Goal: Information Seeking & Learning: Learn about a topic

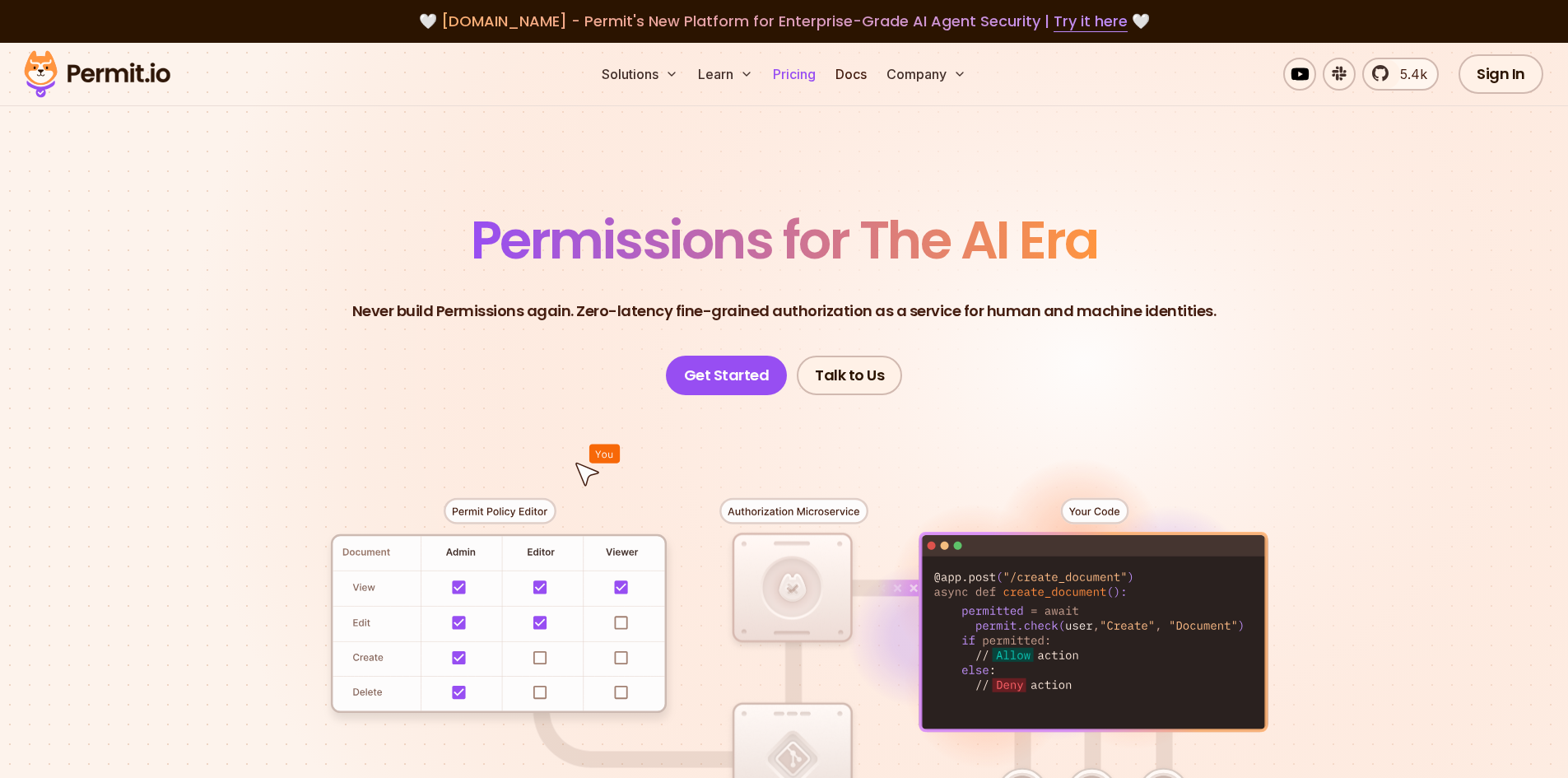
click at [812, 78] on link "Pricing" at bounding box center [794, 74] width 56 height 33
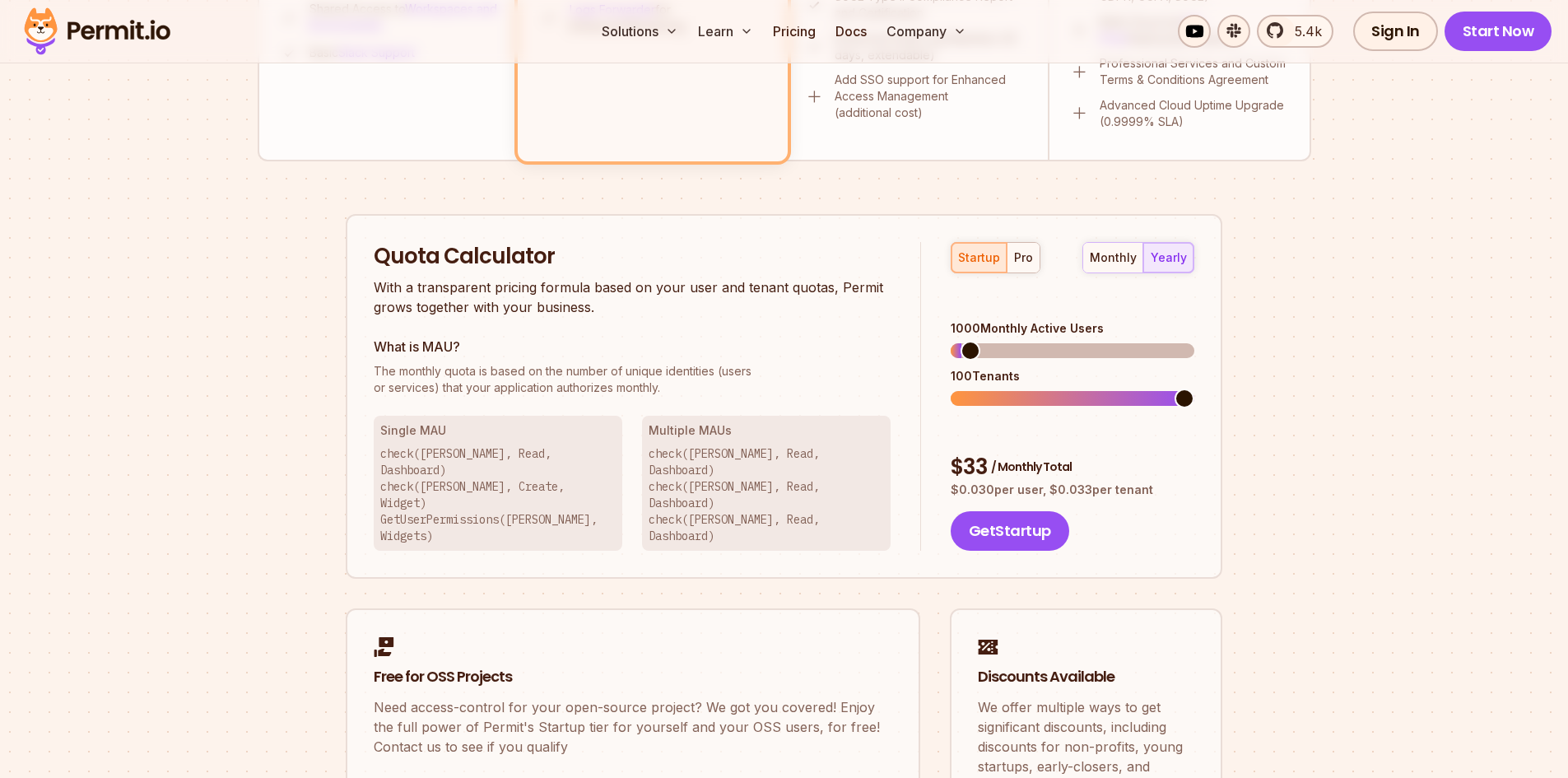
scroll to position [905, 0]
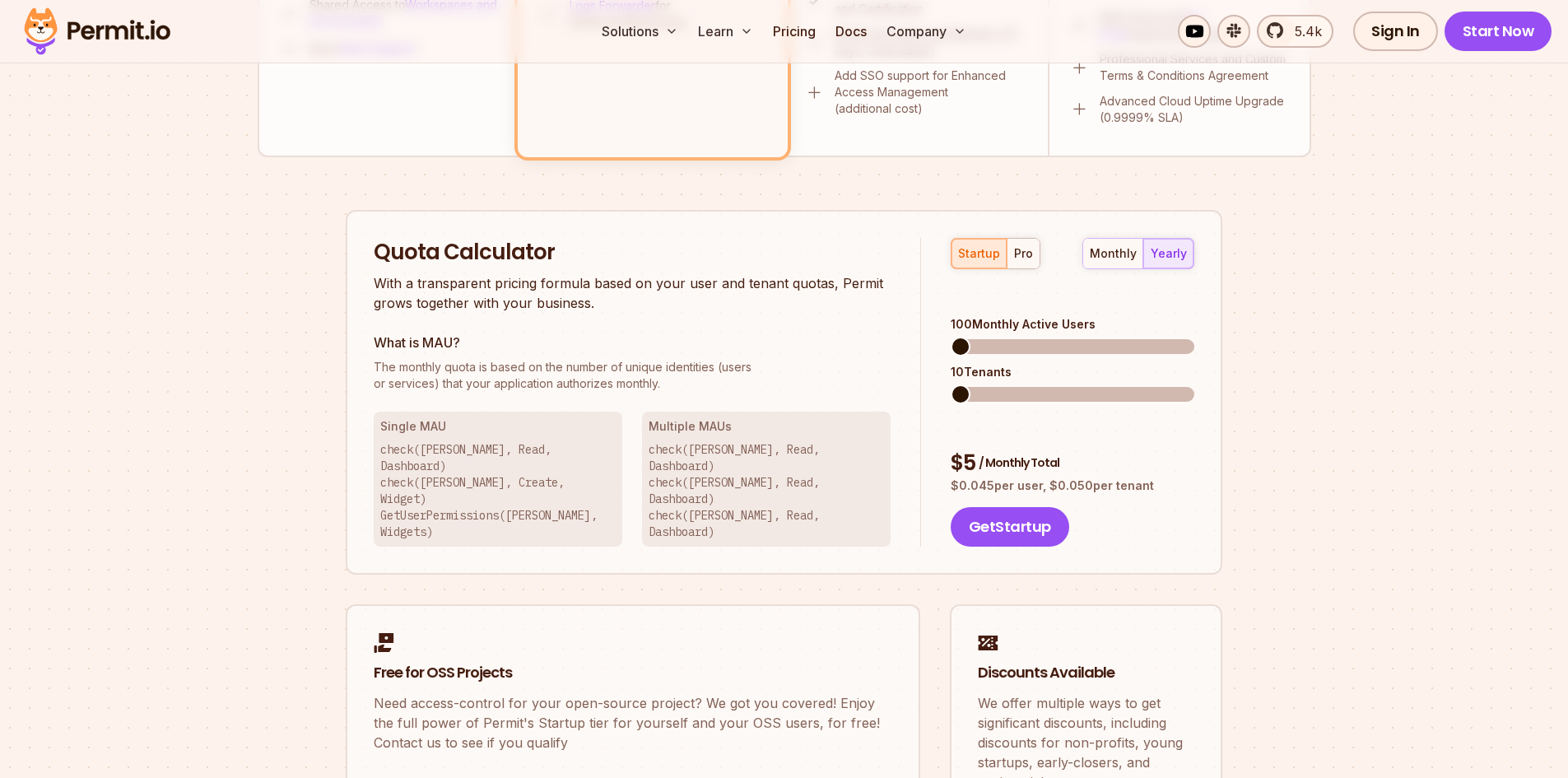
click at [951, 336] on span at bounding box center [961, 346] width 20 height 20
click at [1033, 260] on button "pro" at bounding box center [1022, 253] width 33 height 30
click at [986, 263] on button "startup" at bounding box center [978, 253] width 55 height 30
click at [1097, 247] on div "monthly" at bounding box center [1113, 254] width 47 height 17
click at [1161, 244] on button "yearly" at bounding box center [1169, 253] width 50 height 30
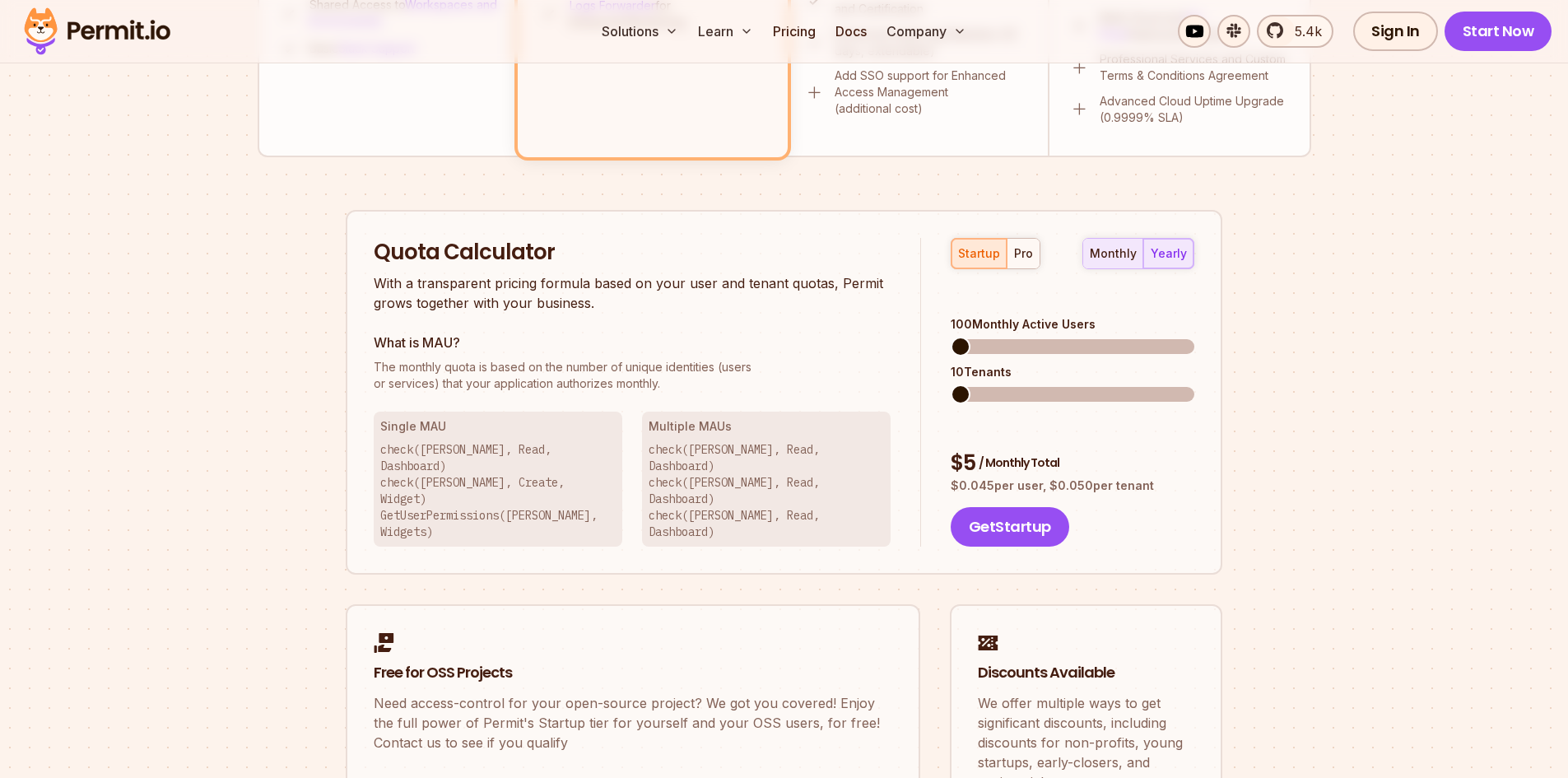
click at [1136, 246] on div "monthly" at bounding box center [1113, 254] width 47 height 17
click at [1165, 252] on div "yearly" at bounding box center [1169, 254] width 36 height 17
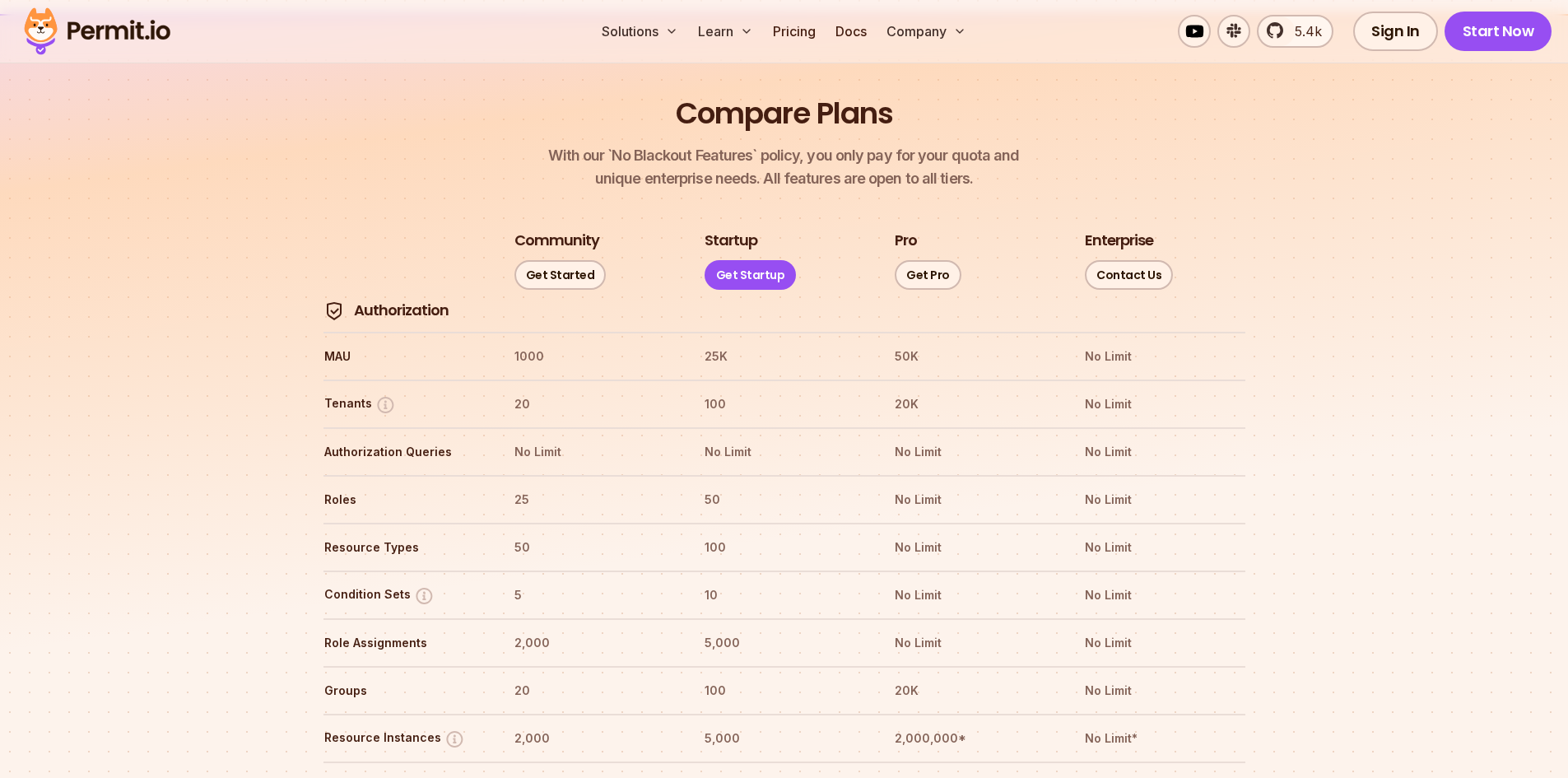
scroll to position [1810, 0]
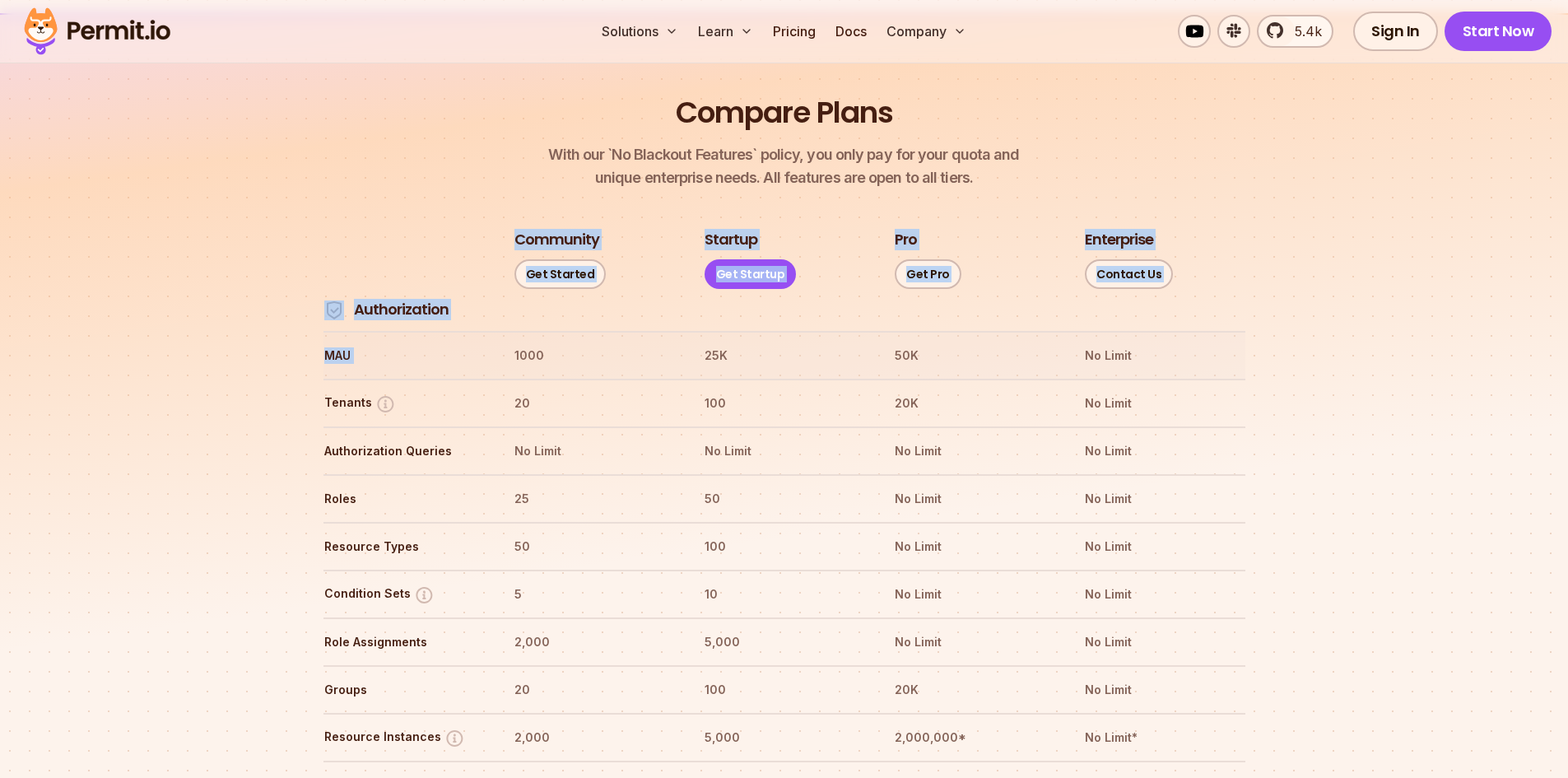
drag, startPoint x: 306, startPoint y: 301, endPoint x: 515, endPoint y: 295, distance: 209.1
click at [515, 342] on th "1000" at bounding box center [594, 355] width 161 height 26
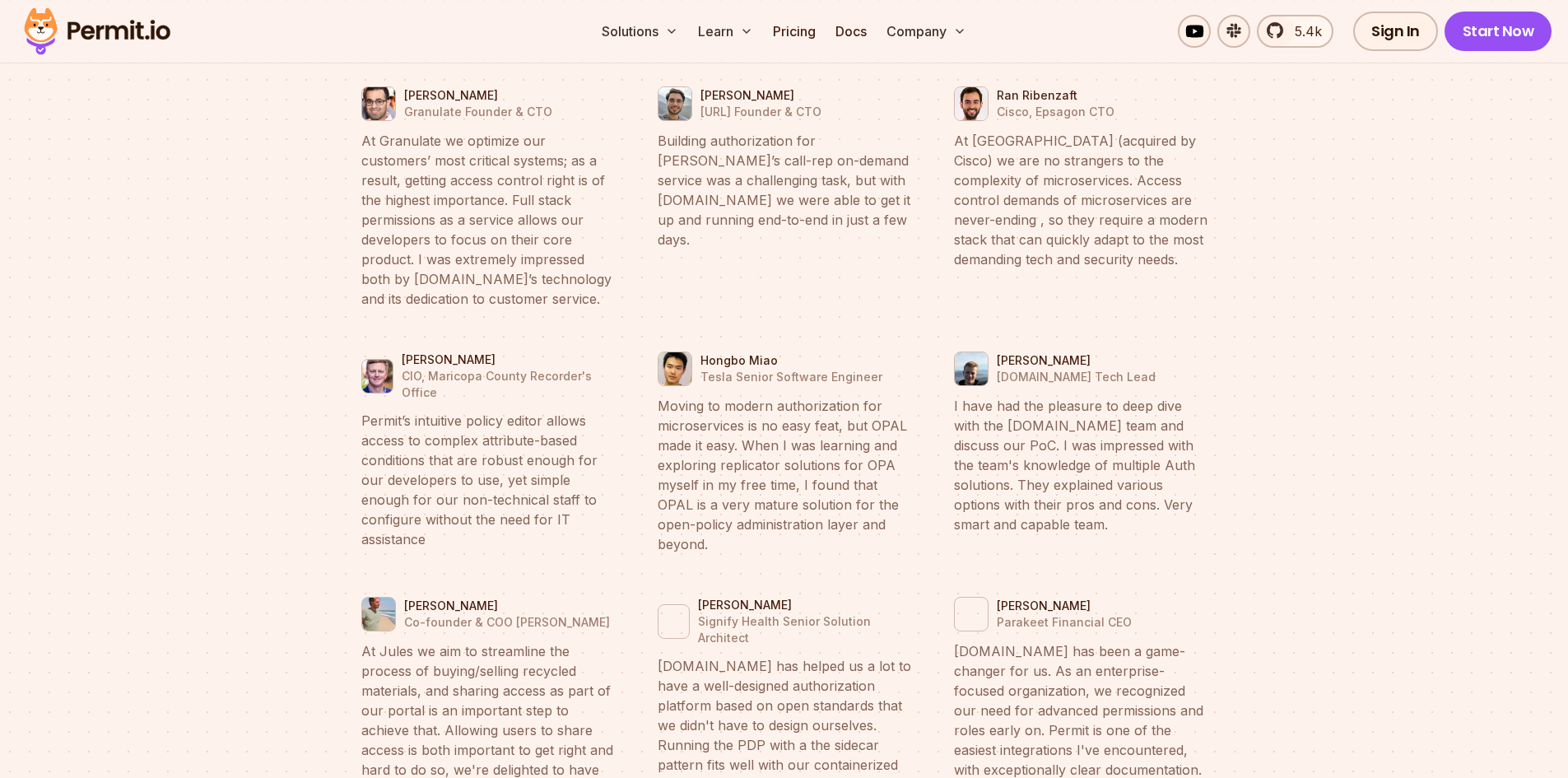
scroll to position [6254, 0]
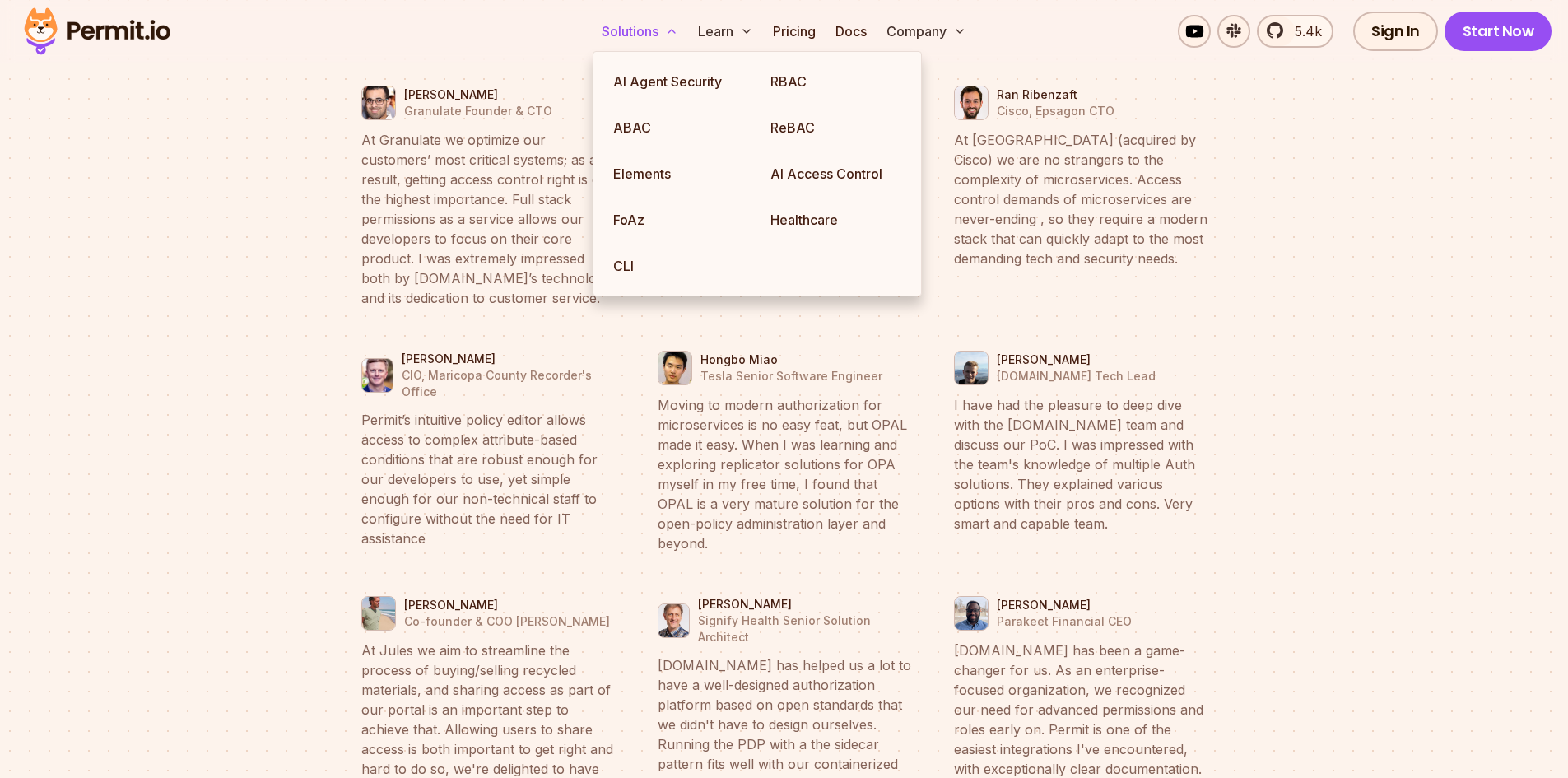
click at [602, 15] on button "Solutions" at bounding box center [640, 31] width 90 height 33
click at [673, 282] on link "CLI" at bounding box center [678, 265] width 157 height 46
click at [661, 243] on link "FoAz" at bounding box center [678, 219] width 157 height 46
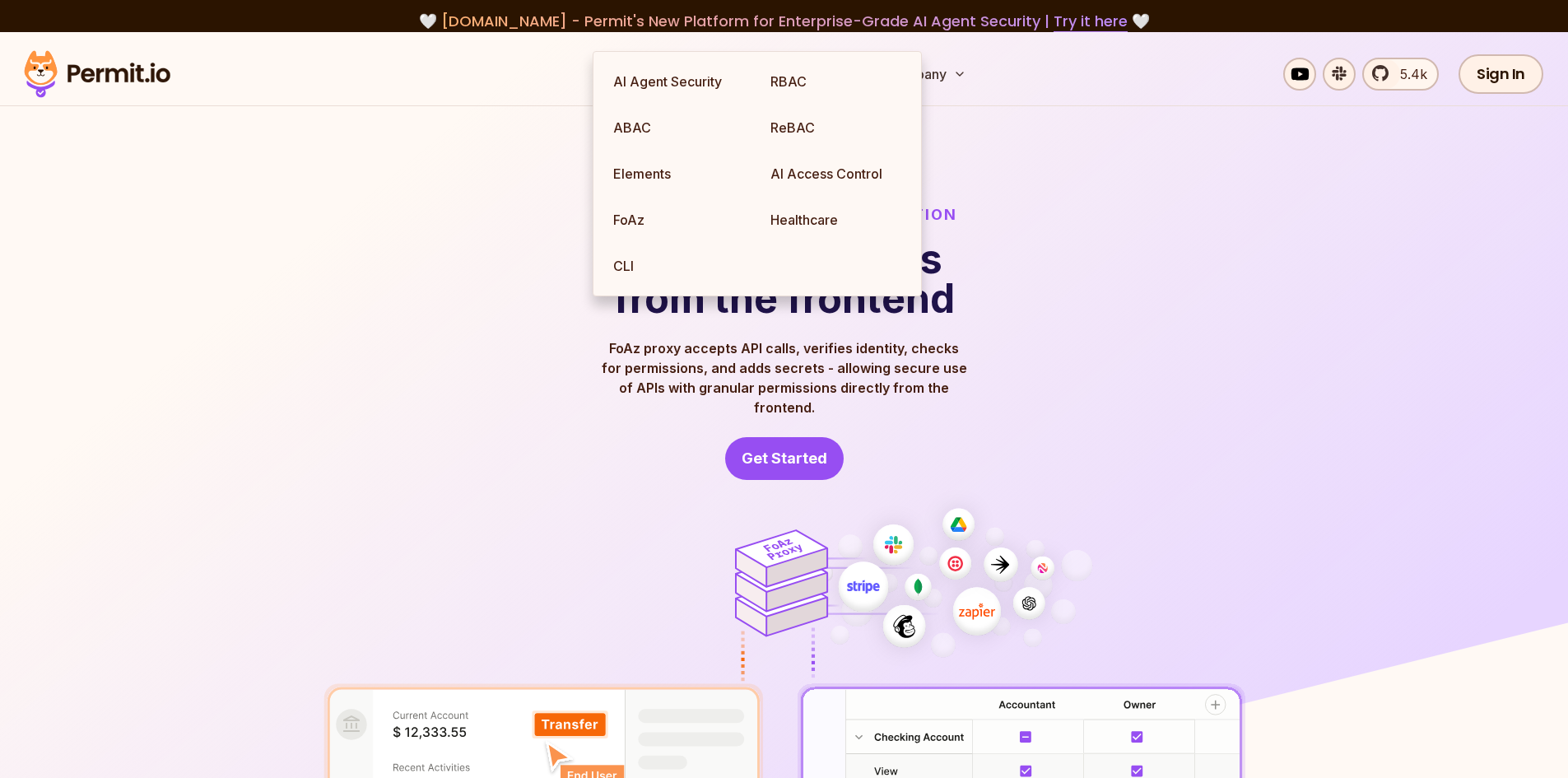
click at [429, 216] on div "FoAz: Frontend Only Authorization Use secure APIs from the frontend FoAz proxy …" at bounding box center [784, 342] width 922 height 276
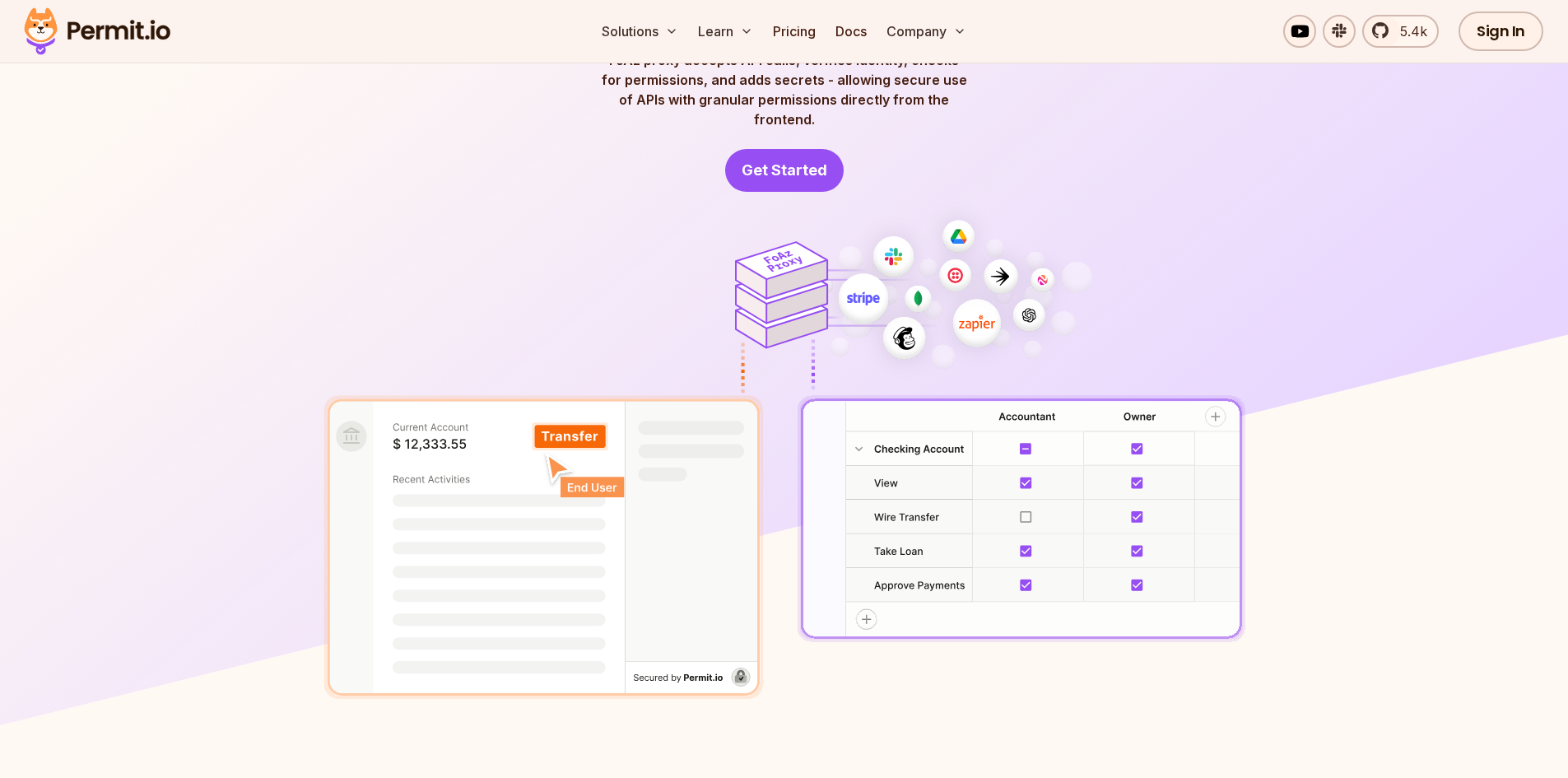
scroll to position [411, 0]
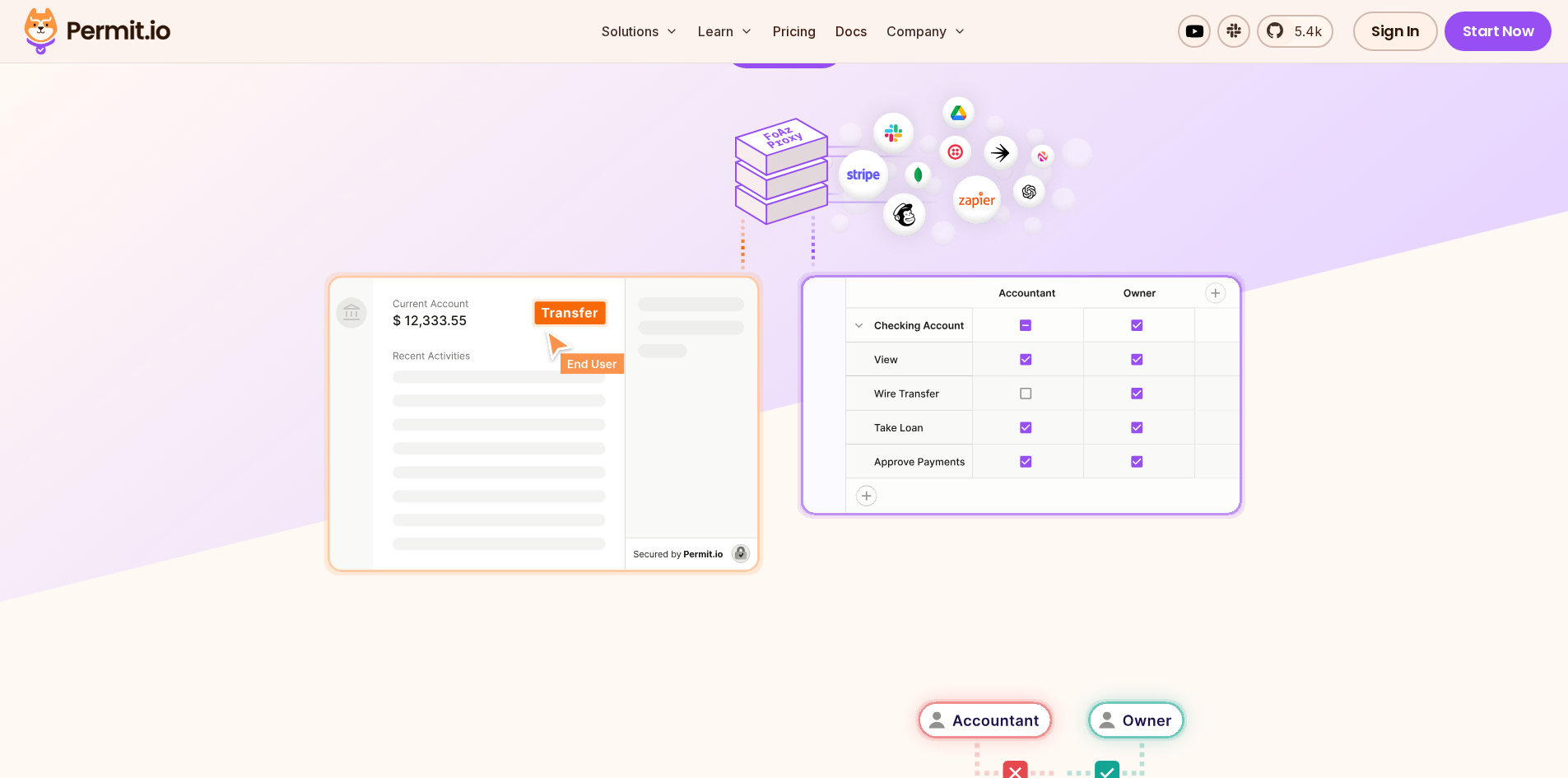
click at [1072, 336] on img at bounding box center [784, 325] width 922 height 502
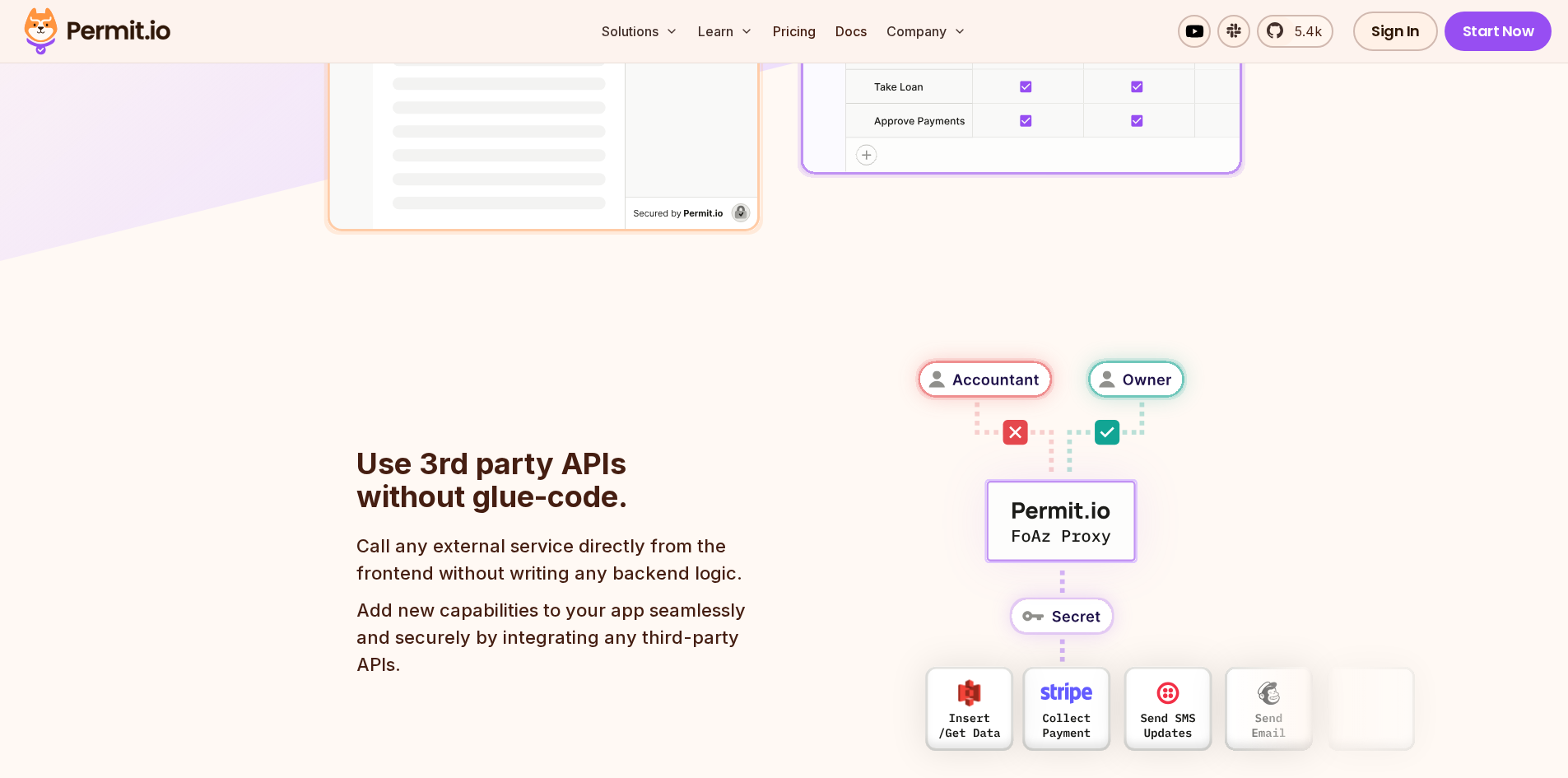
scroll to position [823, 0]
